Goal: Task Accomplishment & Management: Complete application form

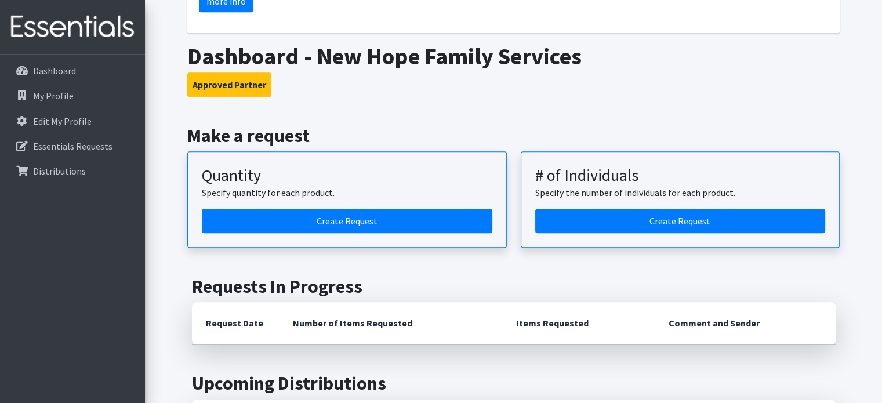
scroll to position [580, 0]
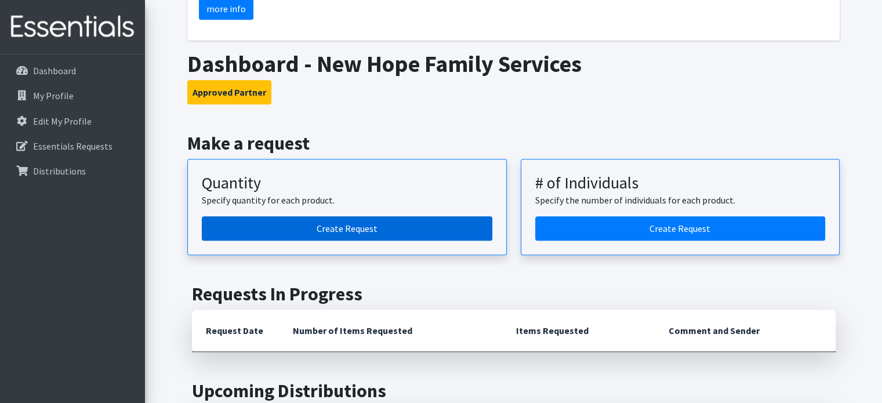
click at [338, 216] on link "Create Request" at bounding box center [347, 228] width 291 height 24
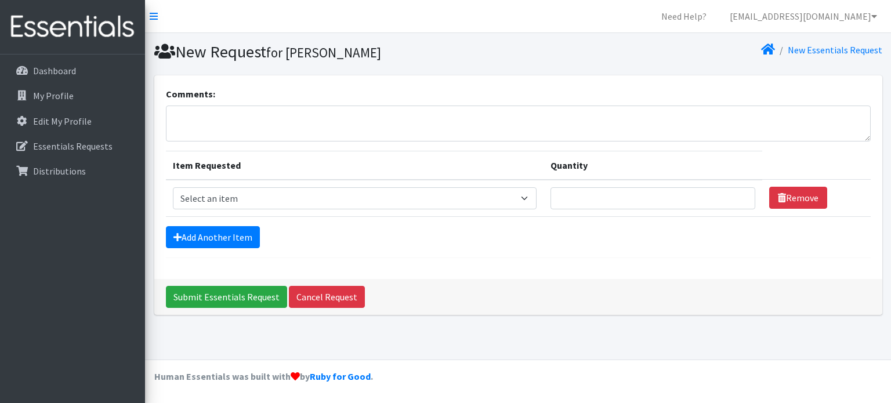
click at [633, 248] on form "Comments: Item Requested Quantity Item Requested Select an item 2T3T(30/child) …" at bounding box center [518, 172] width 705 height 171
click at [34, 65] on p "Dashboard" at bounding box center [54, 71] width 43 height 12
